Goal: Task Accomplishment & Management: Manage account settings

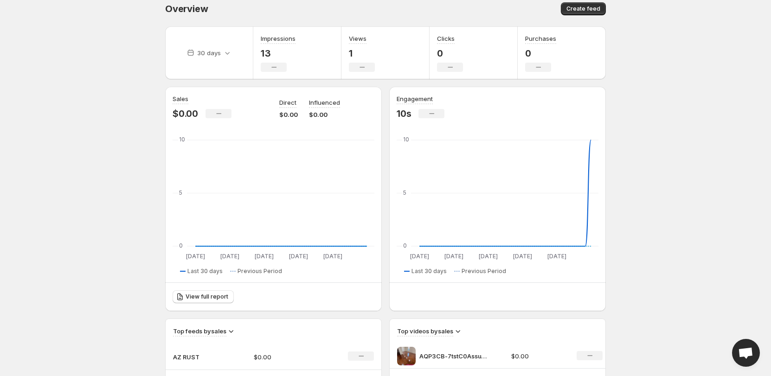
scroll to position [12, 0]
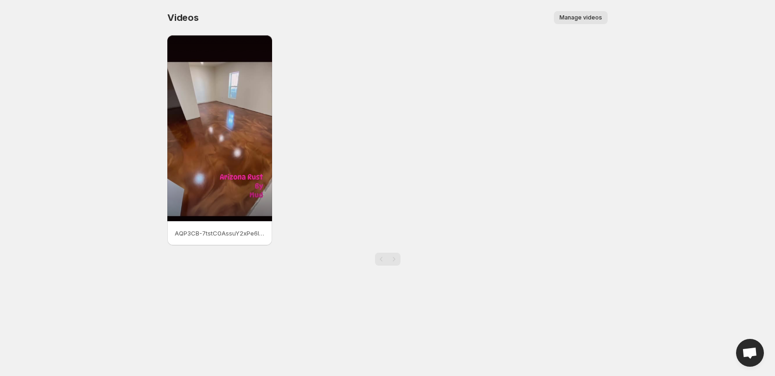
click at [578, 20] on span "Manage videos" at bounding box center [581, 17] width 43 height 7
